Goal: Register for event/course

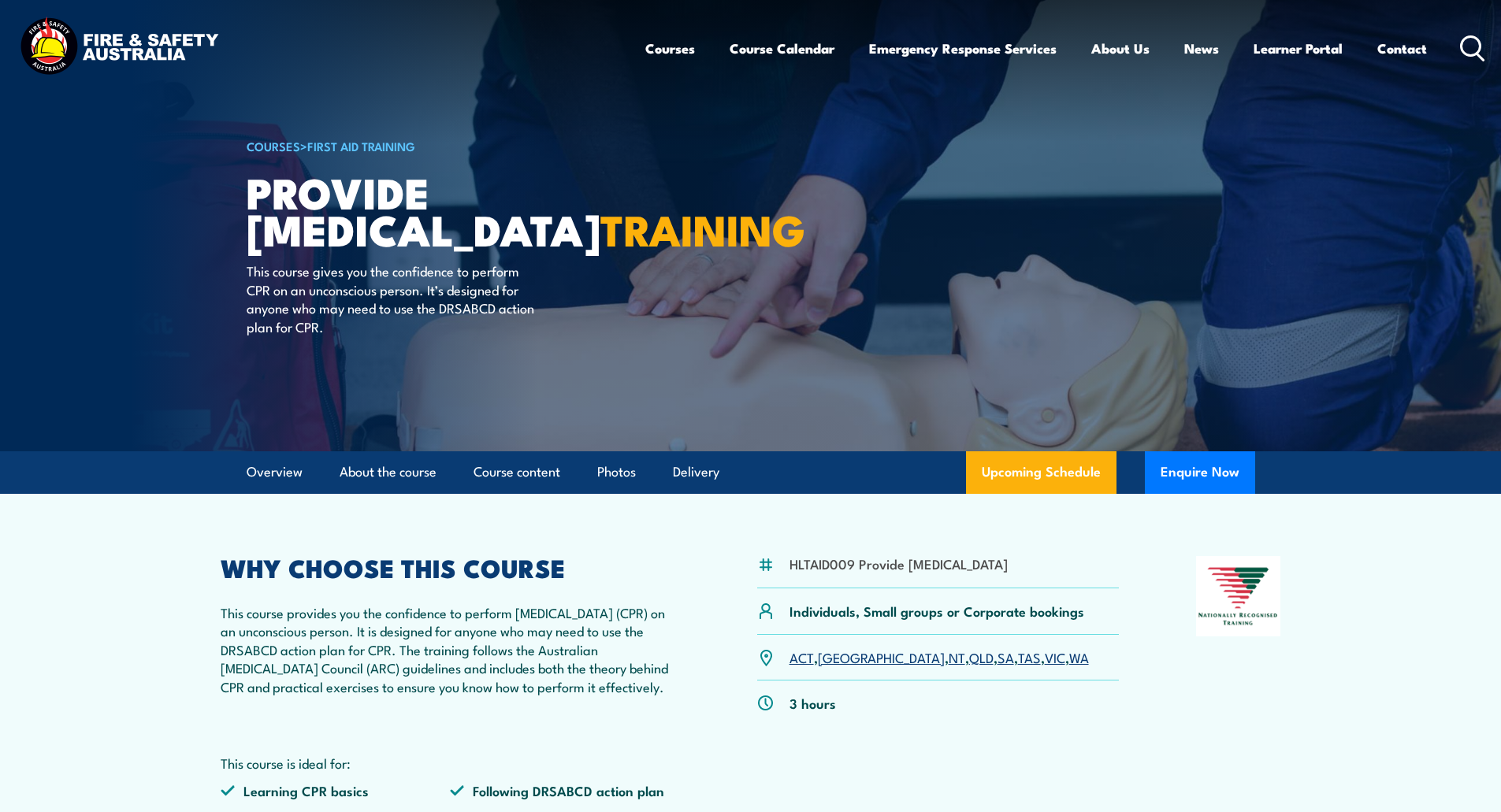
scroll to position [236, 0]
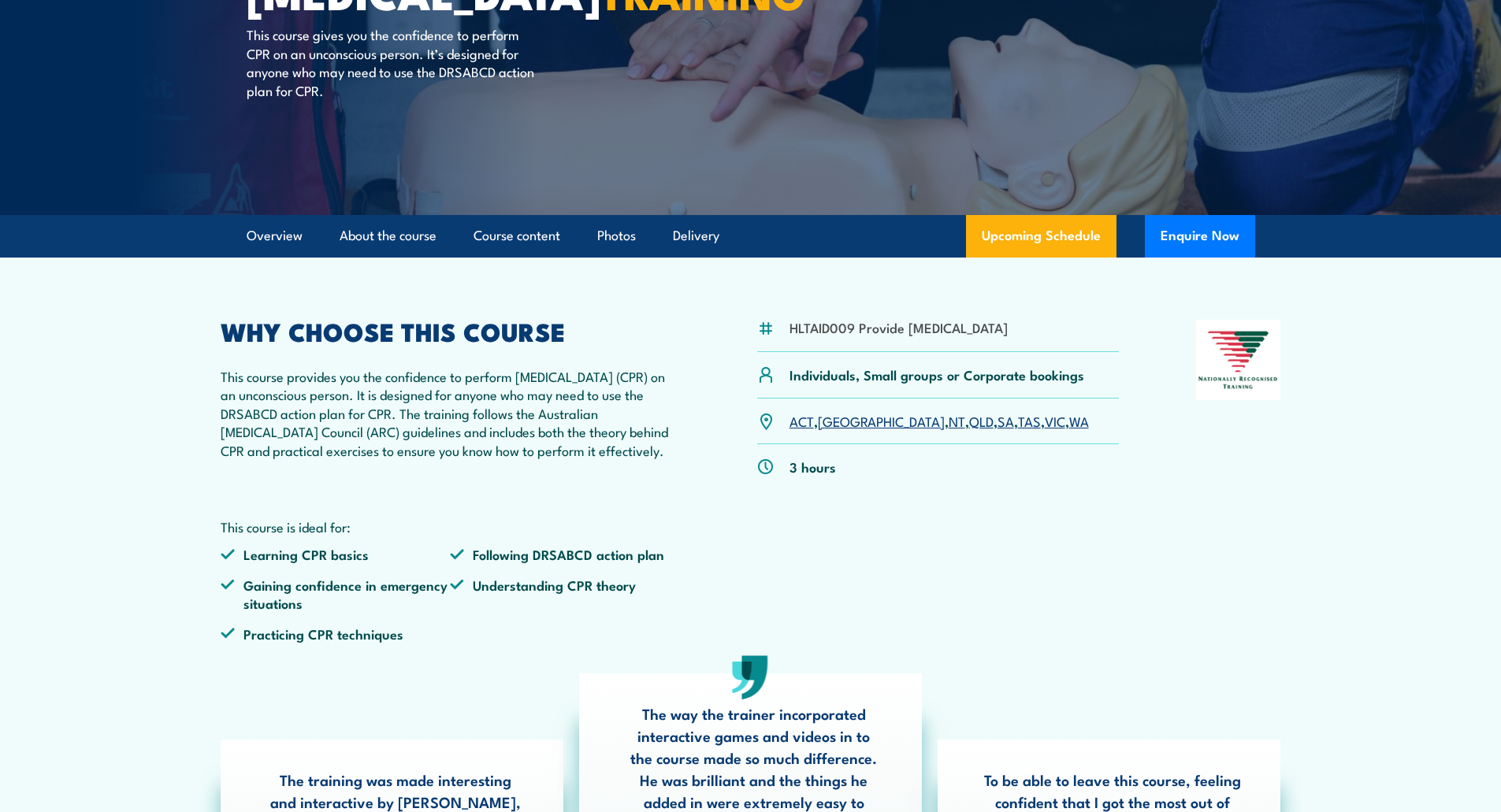
click at [1044, 430] on link "VIC" at bounding box center [1055, 420] width 20 height 19
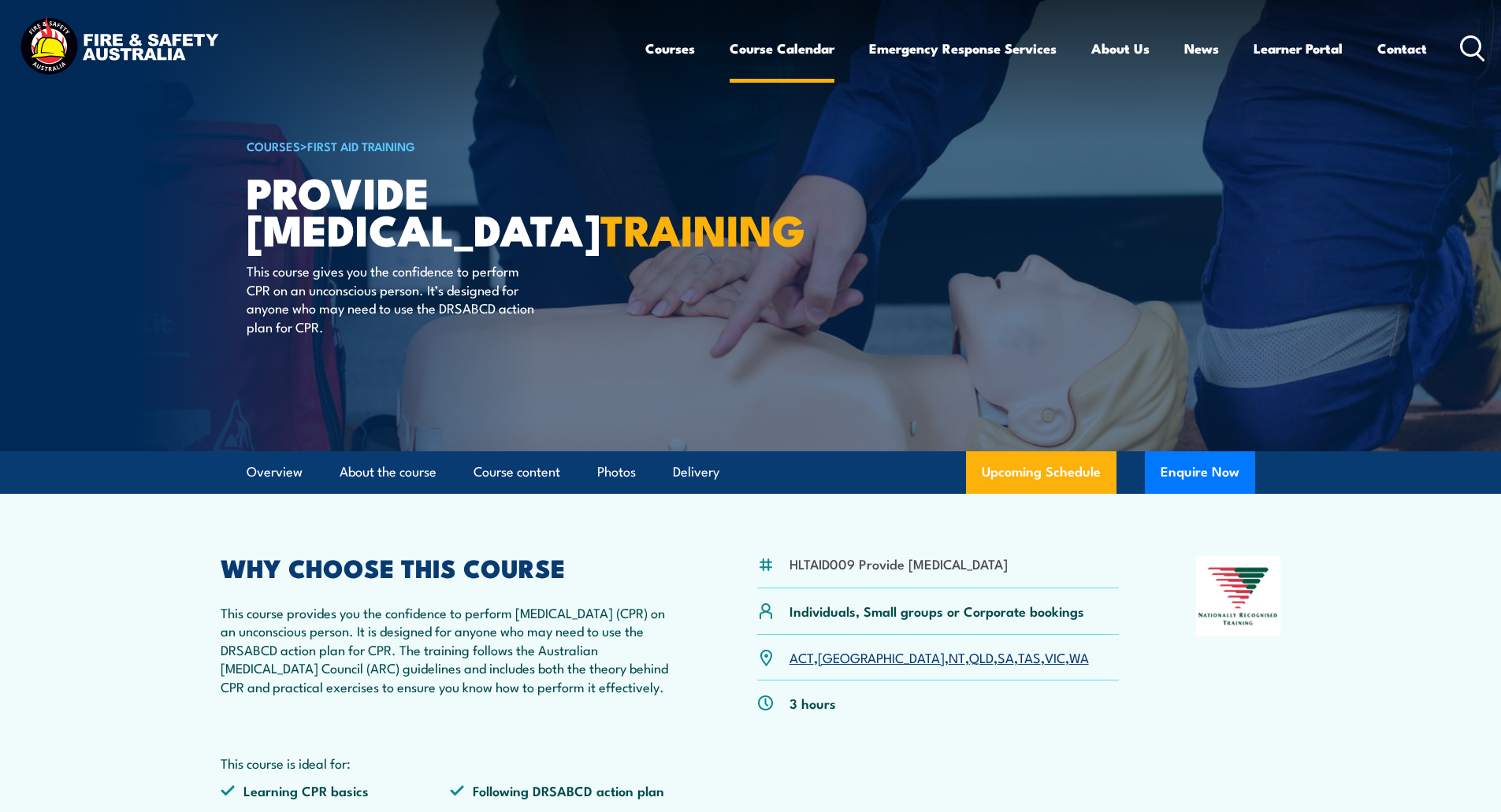
click at [805, 54] on link "Course Calendar" at bounding box center [782, 48] width 105 height 42
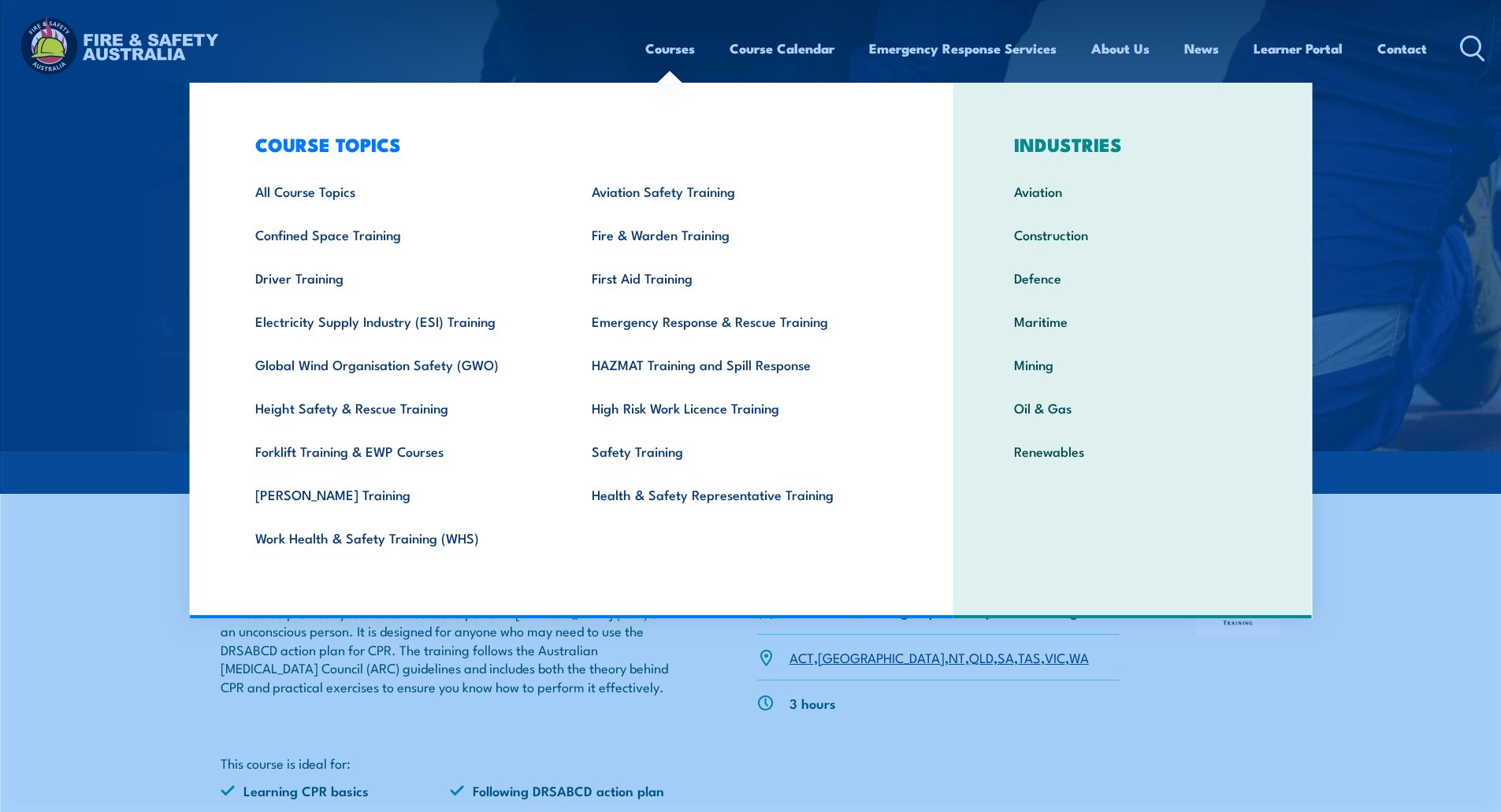
click at [682, 51] on link "Courses" at bounding box center [670, 48] width 49 height 42
